Goal: Navigation & Orientation: Find specific page/section

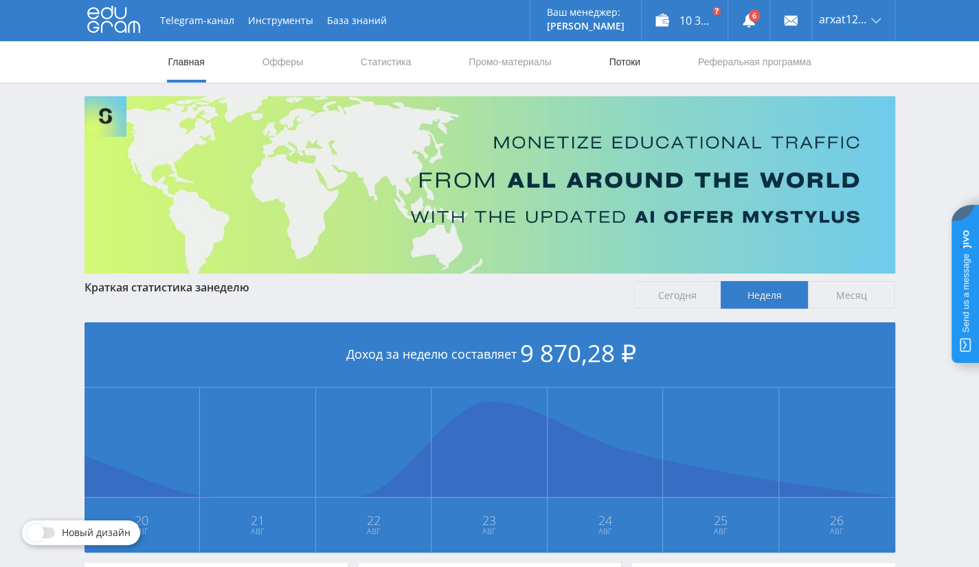
click at [637, 61] on link "Потоки" at bounding box center [624, 61] width 34 height 41
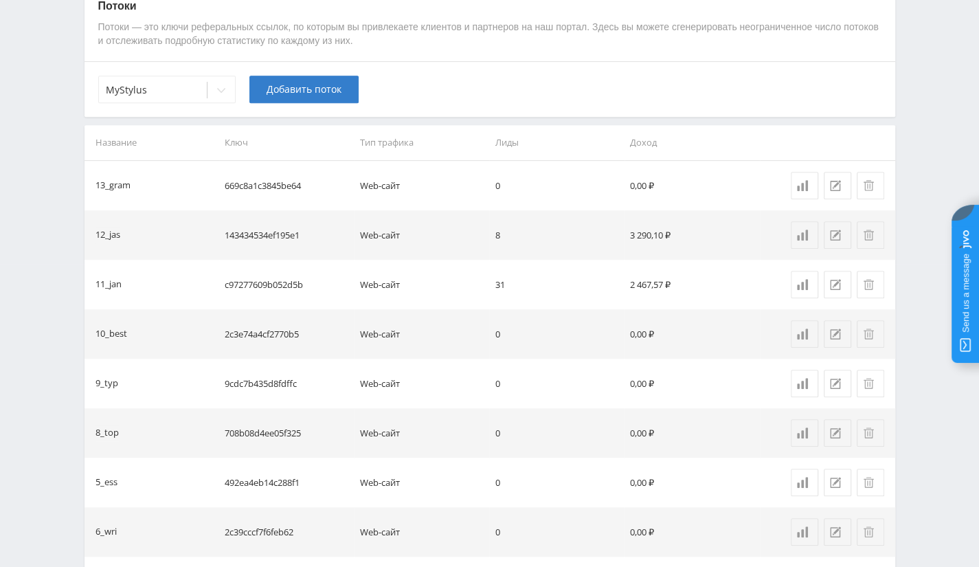
scroll to position [607, 0]
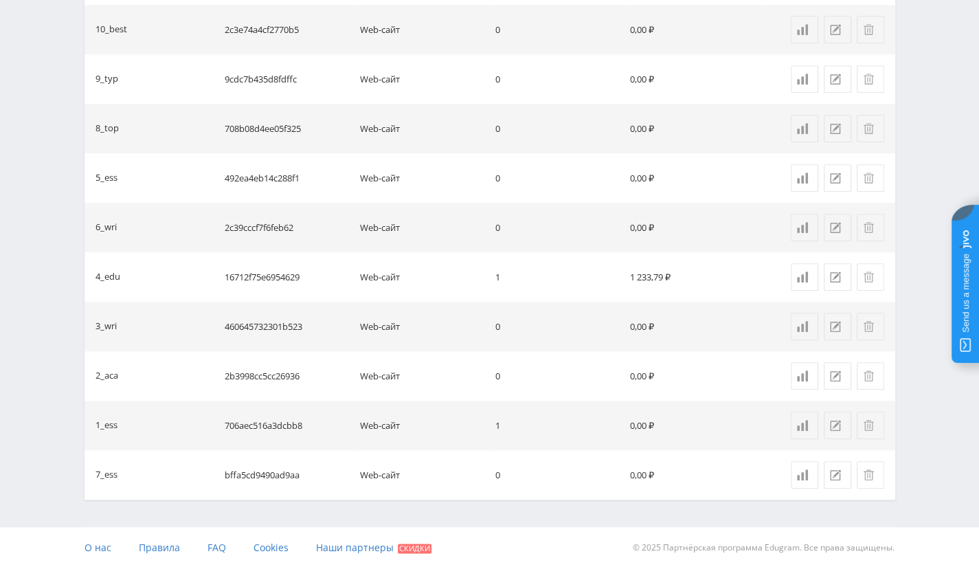
click at [358, 365] on td "Web-сайт" at bounding box center [421, 375] width 135 height 49
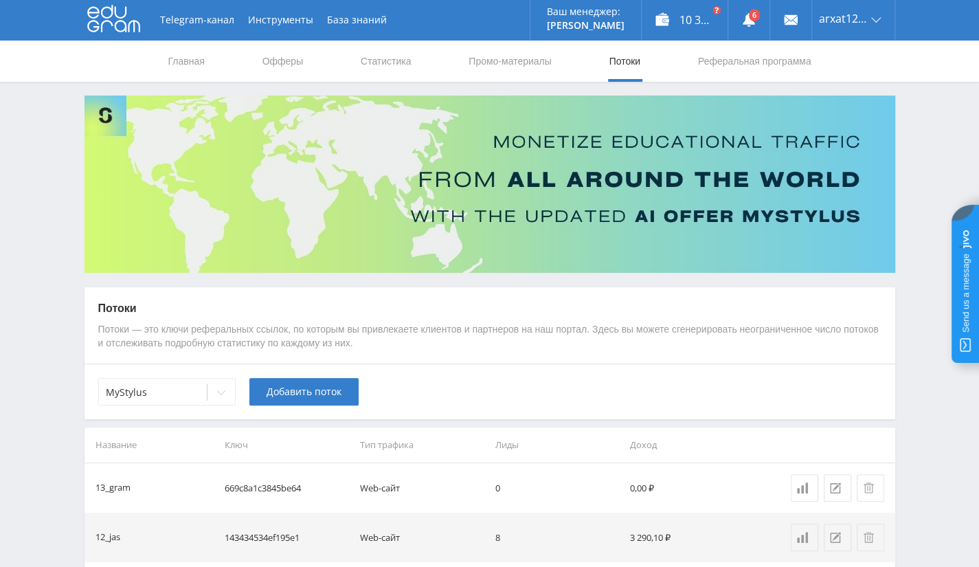
scroll to position [1, 0]
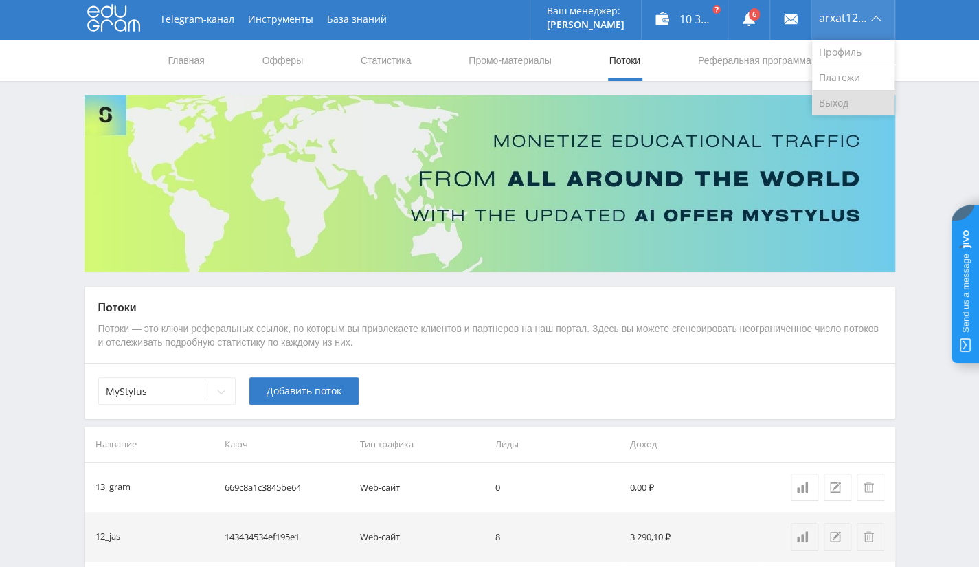
click at [830, 93] on link "Выход" at bounding box center [853, 103] width 82 height 25
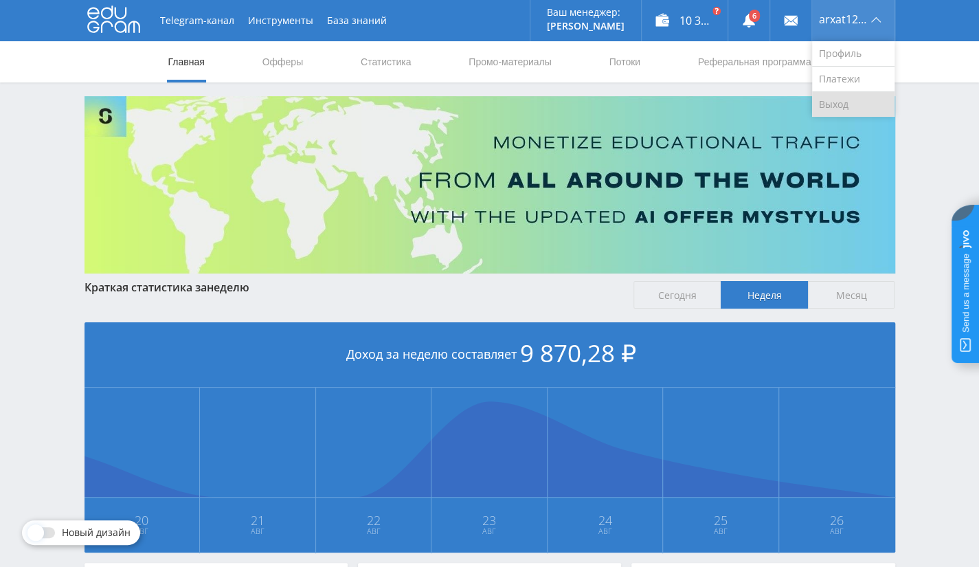
click at [863, 102] on link "Выход" at bounding box center [853, 104] width 82 height 25
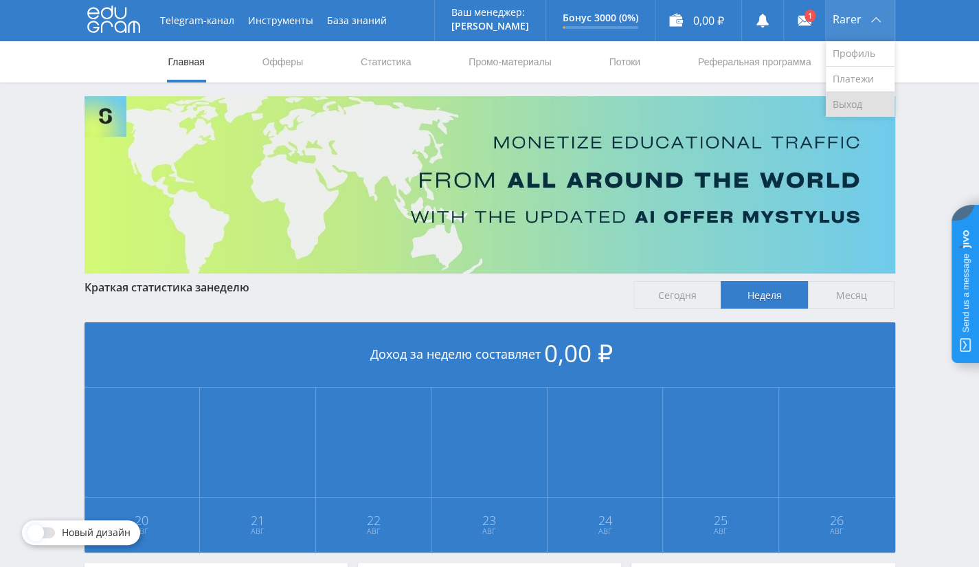
click at [838, 102] on link "Выход" at bounding box center [859, 104] width 69 height 25
